Goal: Obtain resource: Download file/media

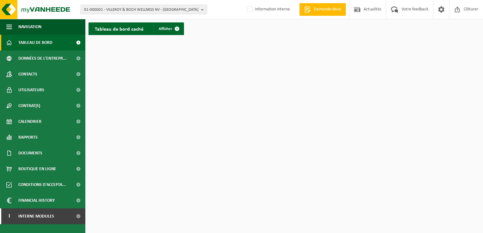
click at [203, 10] on b "button" at bounding box center [204, 9] width 6 height 9
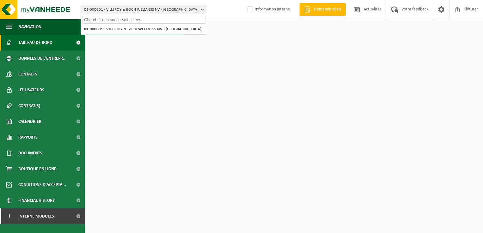
click at [141, 21] on input "text" at bounding box center [143, 20] width 123 height 8
paste input "01-074548"
type input "01-074548"
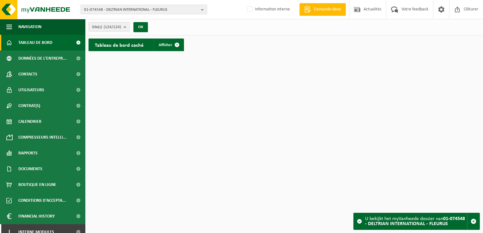
click at [201, 9] on b "button" at bounding box center [204, 9] width 6 height 9
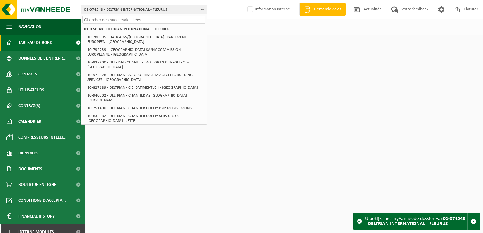
paste input "10-905242"
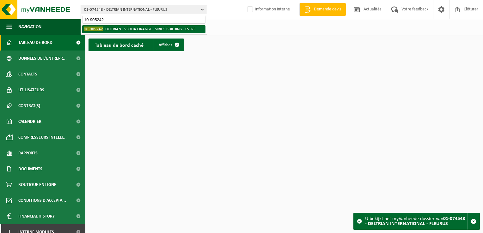
type input "10-905242"
click at [105, 27] on li "10-905242 - DELTRIAN - VEOLIA ORANGE - SIRIUS BUILDING - EVERE" at bounding box center [143, 29] width 123 height 8
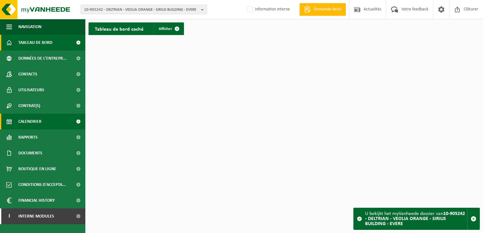
click at [37, 124] on span "Calendrier" at bounding box center [29, 122] width 23 height 16
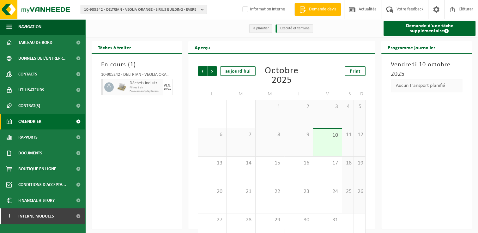
click at [138, 88] on span "Filtres à air" at bounding box center [146, 88] width 32 height 4
click at [321, 164] on span "17" at bounding box center [327, 163] width 22 height 7
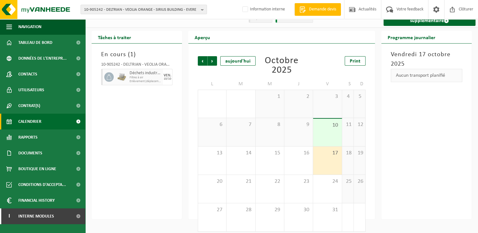
scroll to position [15, 0]
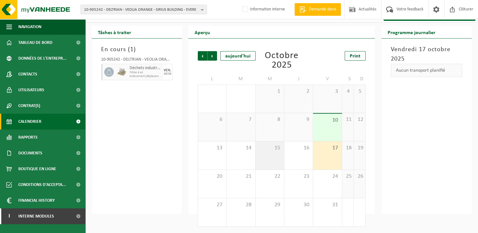
click at [284, 164] on div "15" at bounding box center [270, 156] width 28 height 28
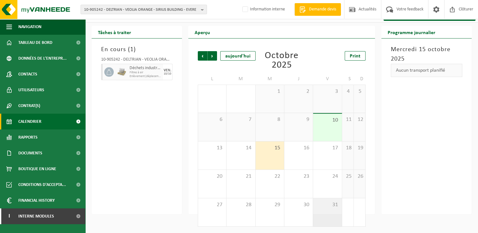
scroll to position [0, 0]
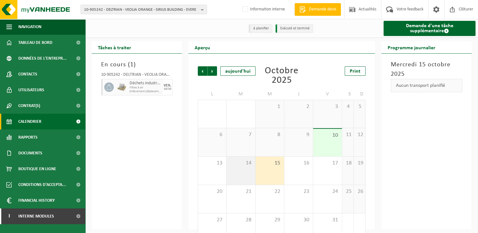
click at [244, 178] on div "14" at bounding box center [241, 171] width 28 height 28
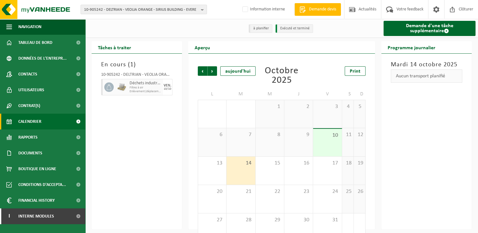
click at [160, 89] on span "Filtres à air" at bounding box center [146, 88] width 32 height 4
click at [104, 89] on div at bounding box center [108, 87] width 14 height 16
click at [143, 76] on div "10-905242 - DELTRIAN - VEOLIA ORANGE - SIRIUS BUILDING - EVERE" at bounding box center [136, 76] width 71 height 6
click at [181, 46] on div "Tâches à traiter" at bounding box center [137, 47] width 90 height 13
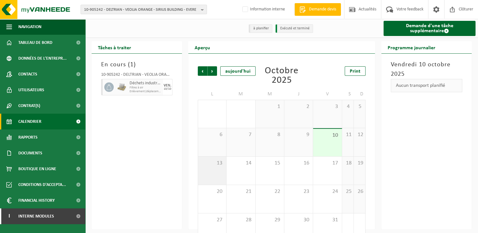
click at [210, 171] on div "13" at bounding box center [212, 171] width 28 height 28
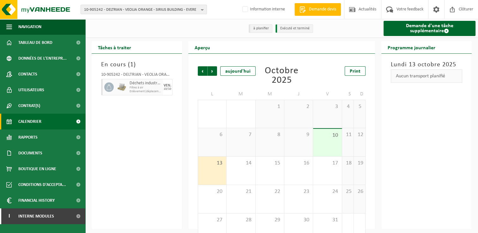
scroll to position [15, 0]
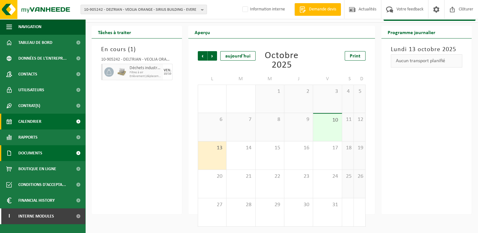
click at [40, 151] on span "Documents" at bounding box center [30, 153] width 24 height 16
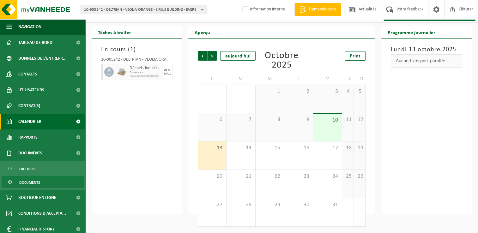
click at [37, 181] on span "Documents" at bounding box center [29, 183] width 21 height 12
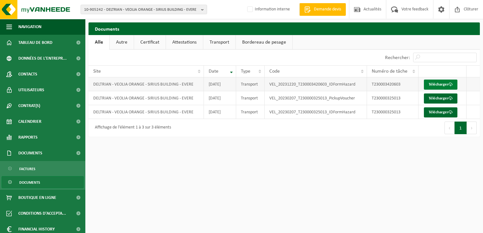
click at [432, 85] on link "Télécharger" at bounding box center [440, 85] width 33 height 10
click at [451, 99] on span at bounding box center [450, 98] width 4 height 4
click at [210, 162] on html "10-905242 - DELTRIAN - VEOLIA ORANGE - SIRIUS BUILDING - EVERE 01-074548 - DELT…" at bounding box center [241, 116] width 483 height 233
click at [218, 112] on td "[DATE]" at bounding box center [220, 112] width 32 height 14
click at [434, 112] on link "Télécharger" at bounding box center [440, 112] width 33 height 10
